Goal: Find specific page/section: Find specific page/section

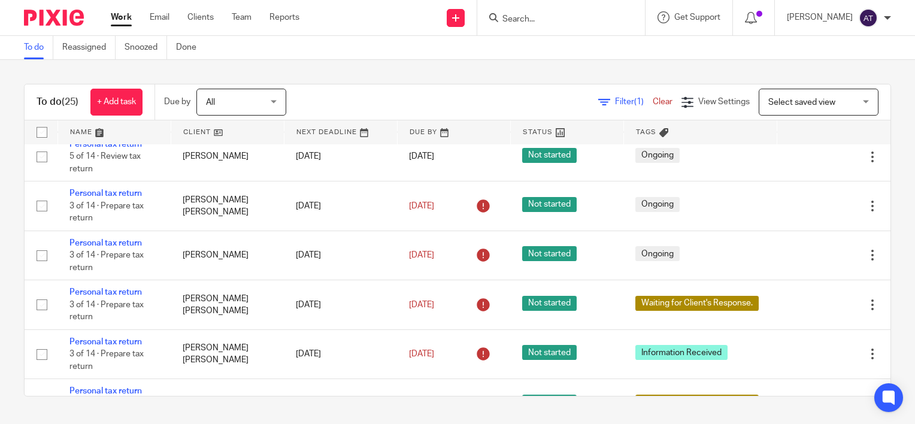
scroll to position [582, 0]
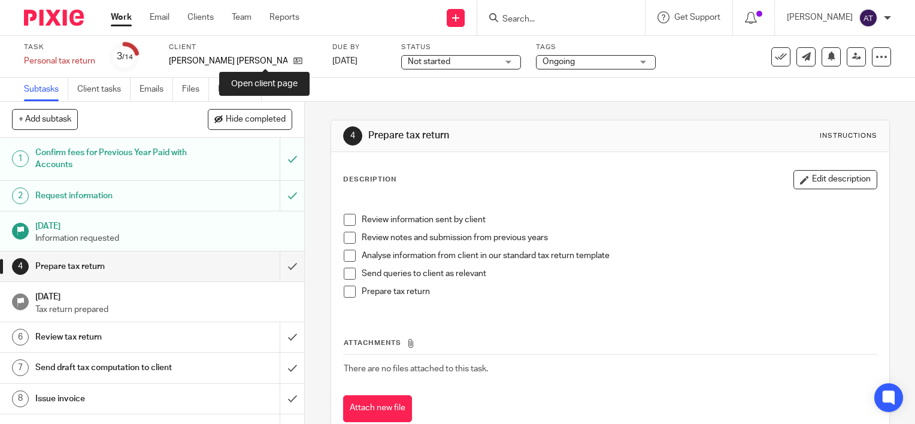
drag, startPoint x: 0, startPoint y: 0, endPoint x: 280, endPoint y: 58, distance: 285.6
click at [294, 60] on icon at bounding box center [298, 60] width 9 height 9
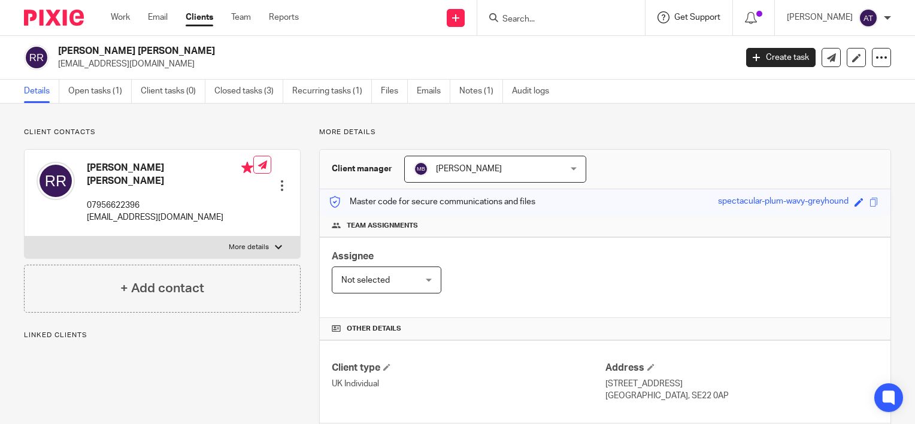
scroll to position [292, 0]
